Goal: Download file/media

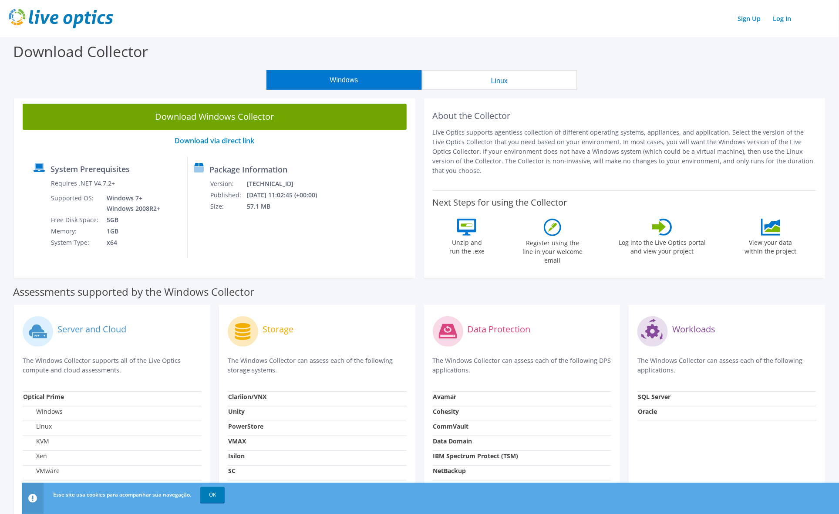
click at [473, 78] on button "Linux" at bounding box center [499, 80] width 155 height 20
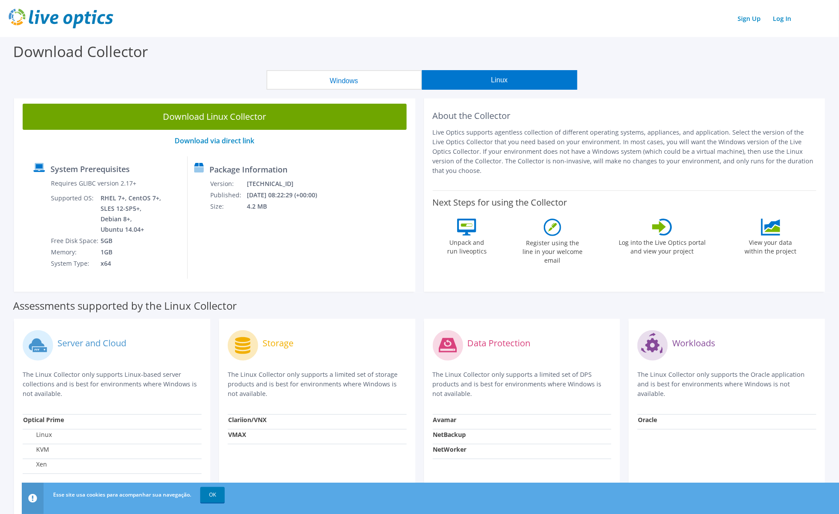
click at [370, 81] on button "Windows" at bounding box center [344, 80] width 155 height 20
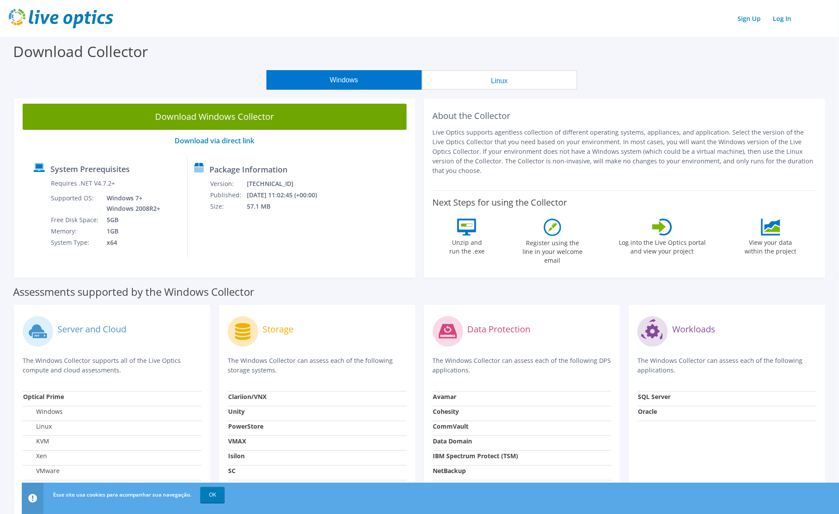
click at [473, 79] on button "Linux" at bounding box center [499, 80] width 155 height 20
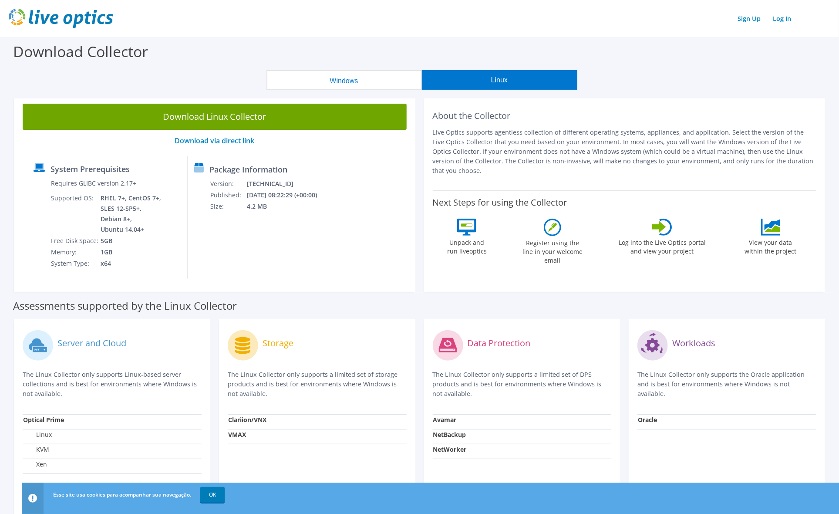
click at [358, 77] on button "Windows" at bounding box center [344, 80] width 155 height 20
